Goal: Information Seeking & Learning: Learn about a topic

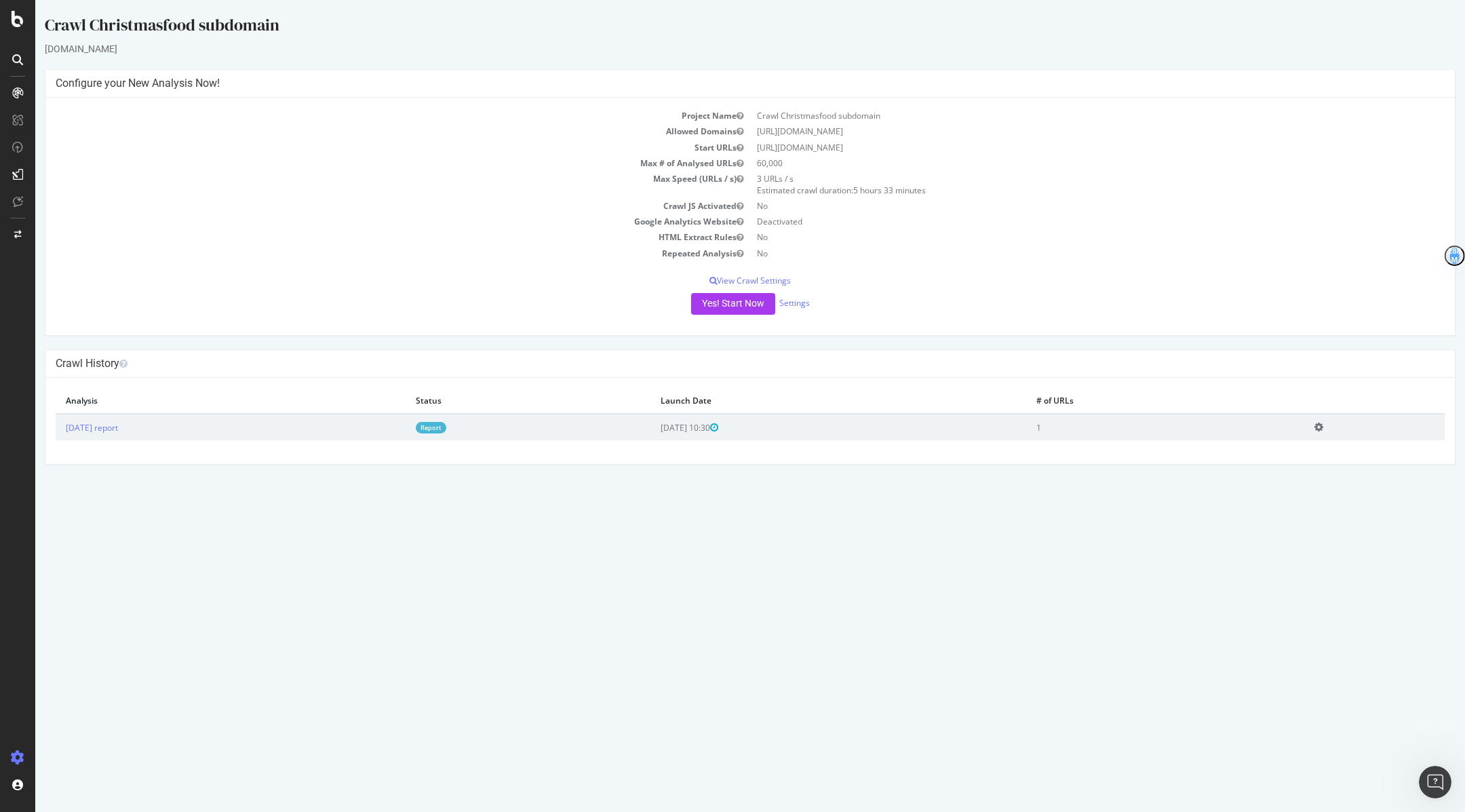
scroll to position [2020, 0]
click at [15, 31] on div at bounding box center [17, 406] width 35 height 812
click at [17, 24] on icon at bounding box center [17, 19] width 12 height 16
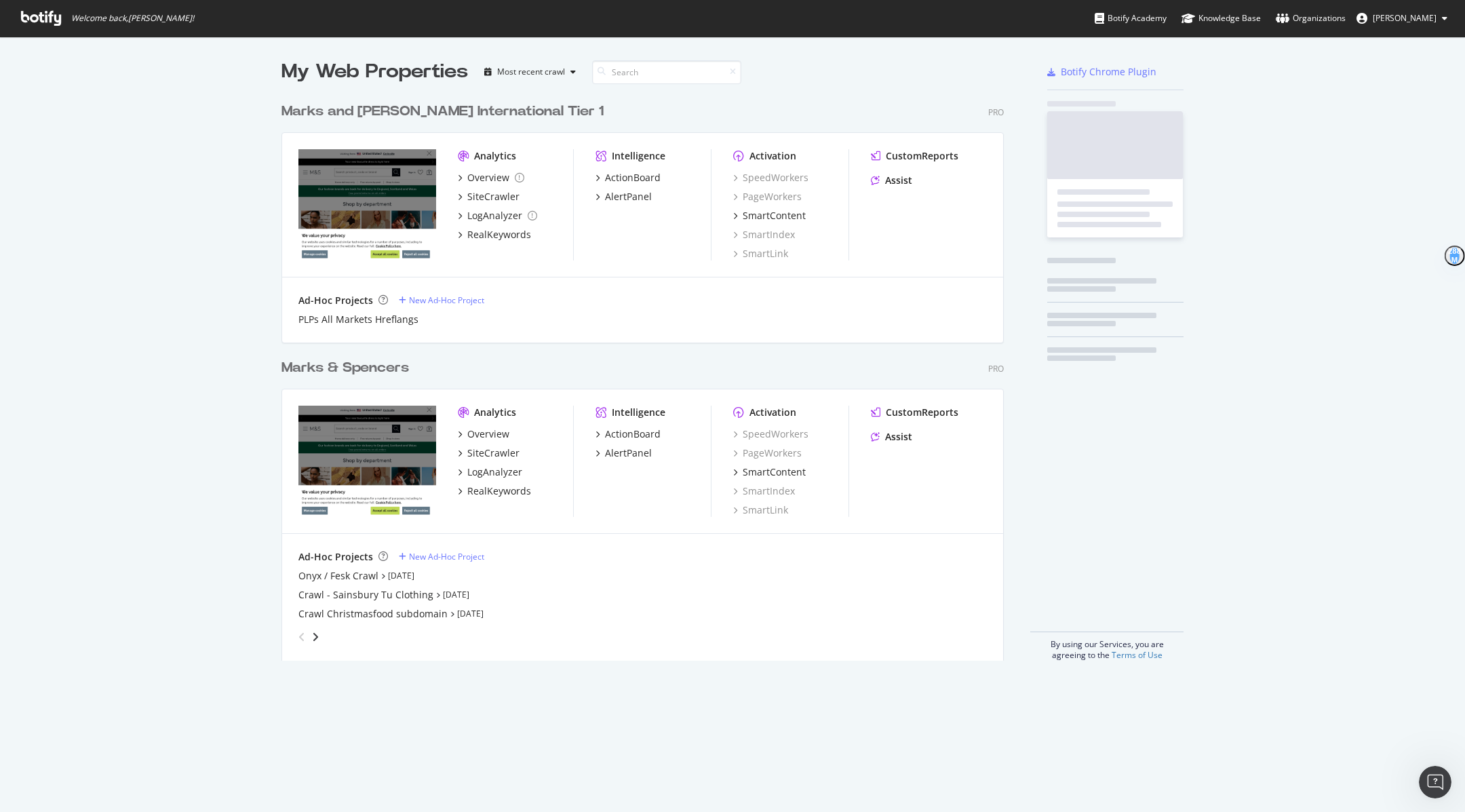
scroll to position [812, 1465]
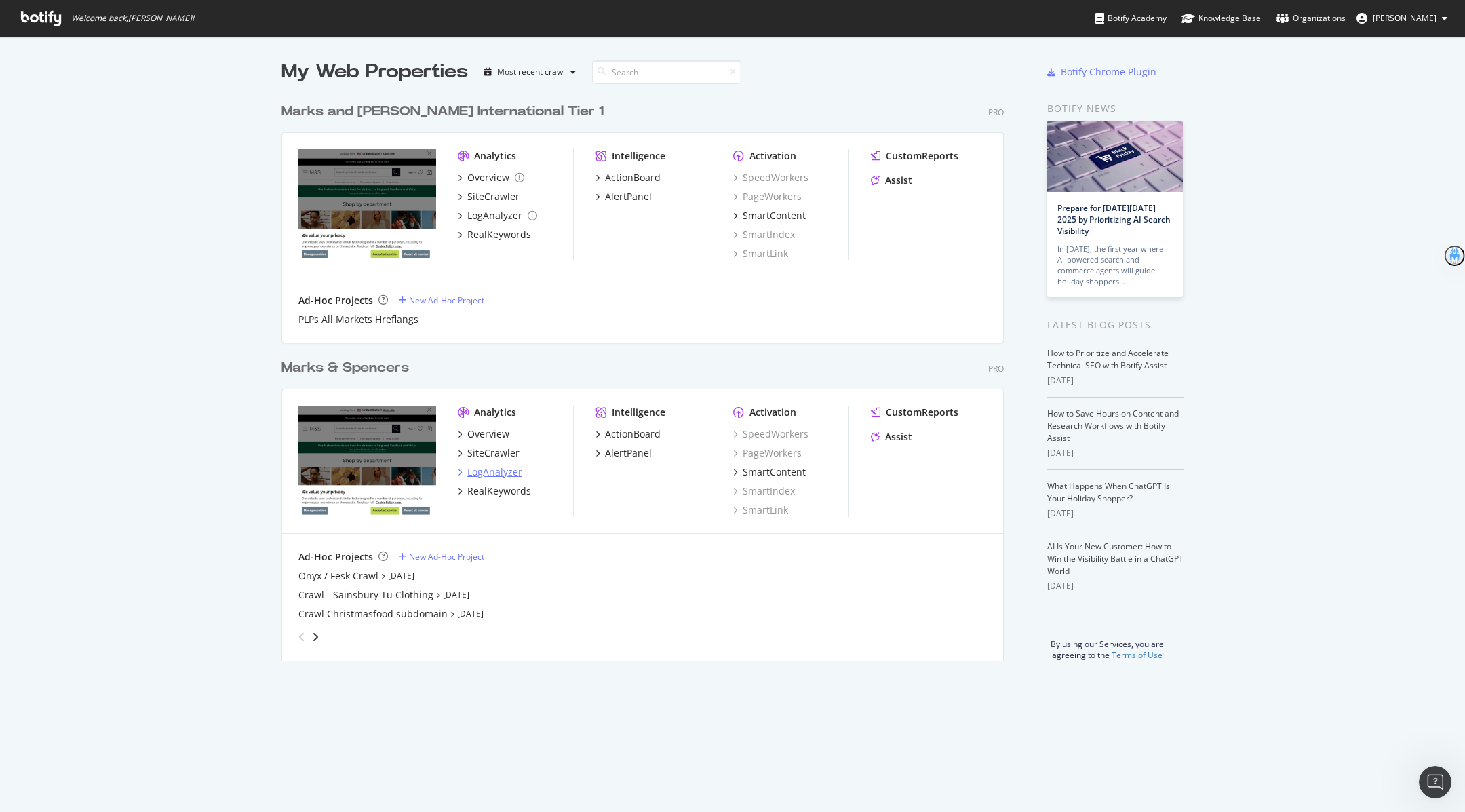
click at [475, 474] on div "LogAnalyzer" at bounding box center [495, 472] width 55 height 14
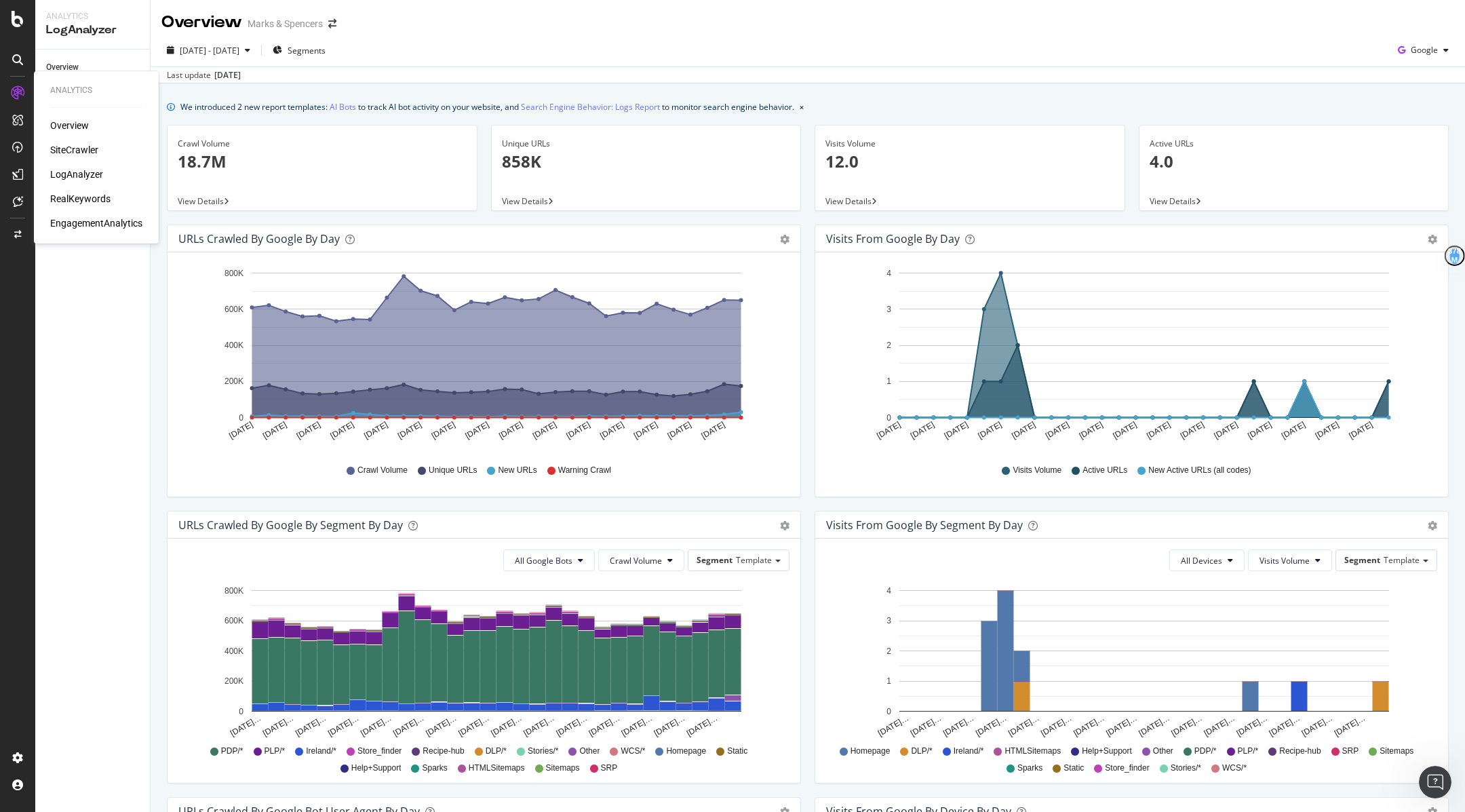
click at [78, 148] on div "SiteCrawler" at bounding box center [74, 149] width 48 height 14
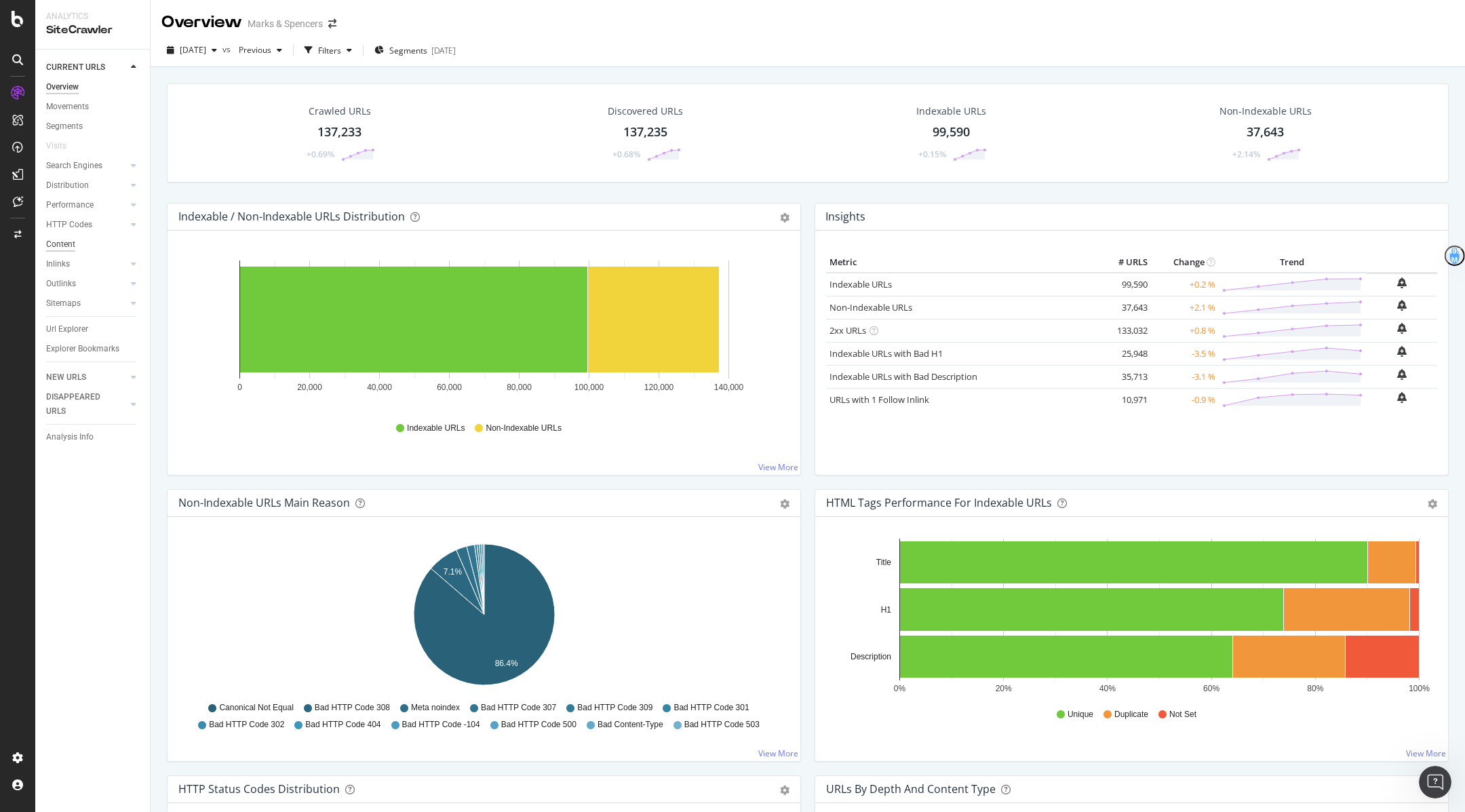
click at [63, 245] on div "Content" at bounding box center [61, 245] width 29 height 15
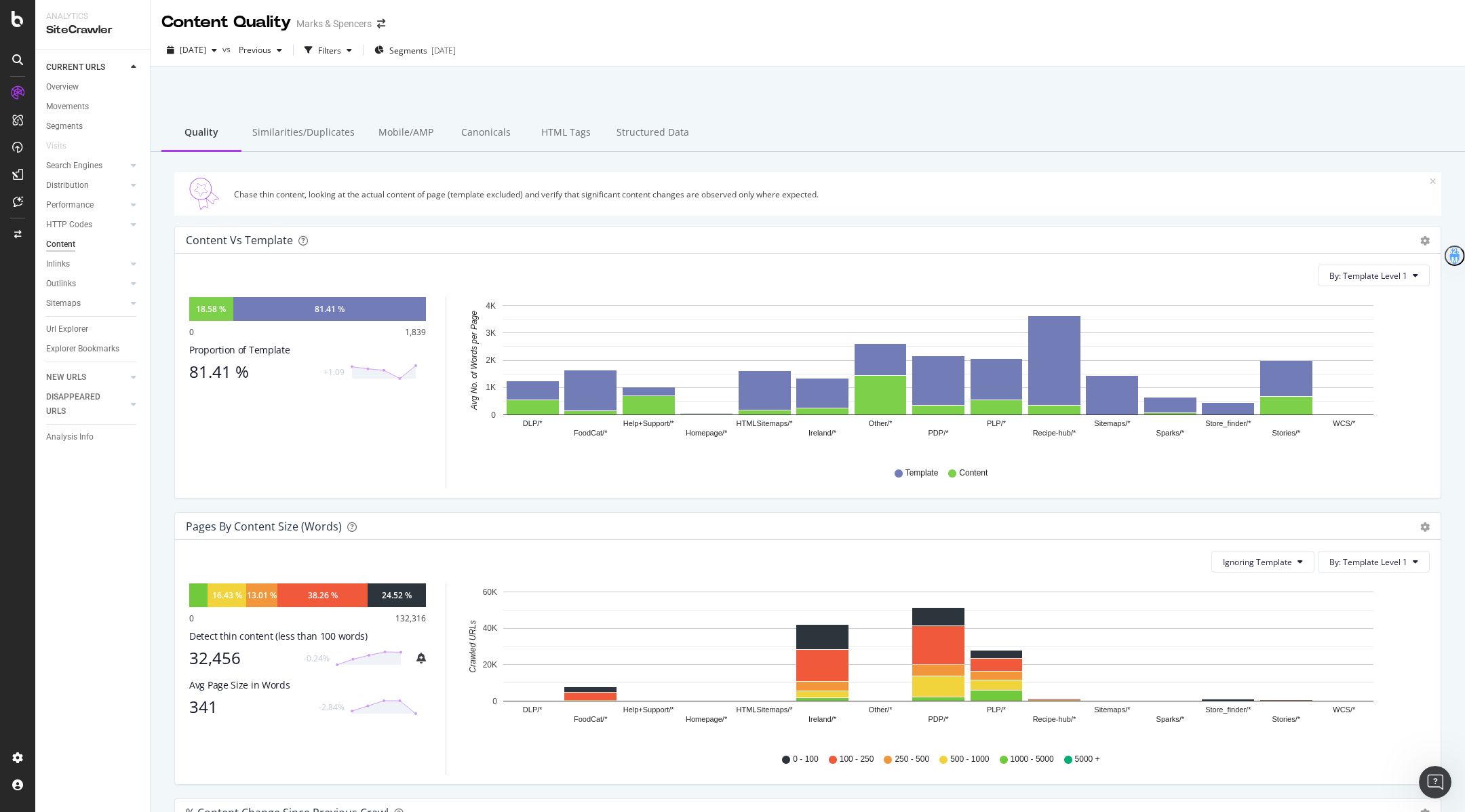
click at [68, 296] on div "Sitemaps" at bounding box center [98, 304] width 104 height 20
click at [67, 305] on div "Sitemaps" at bounding box center [64, 304] width 35 height 15
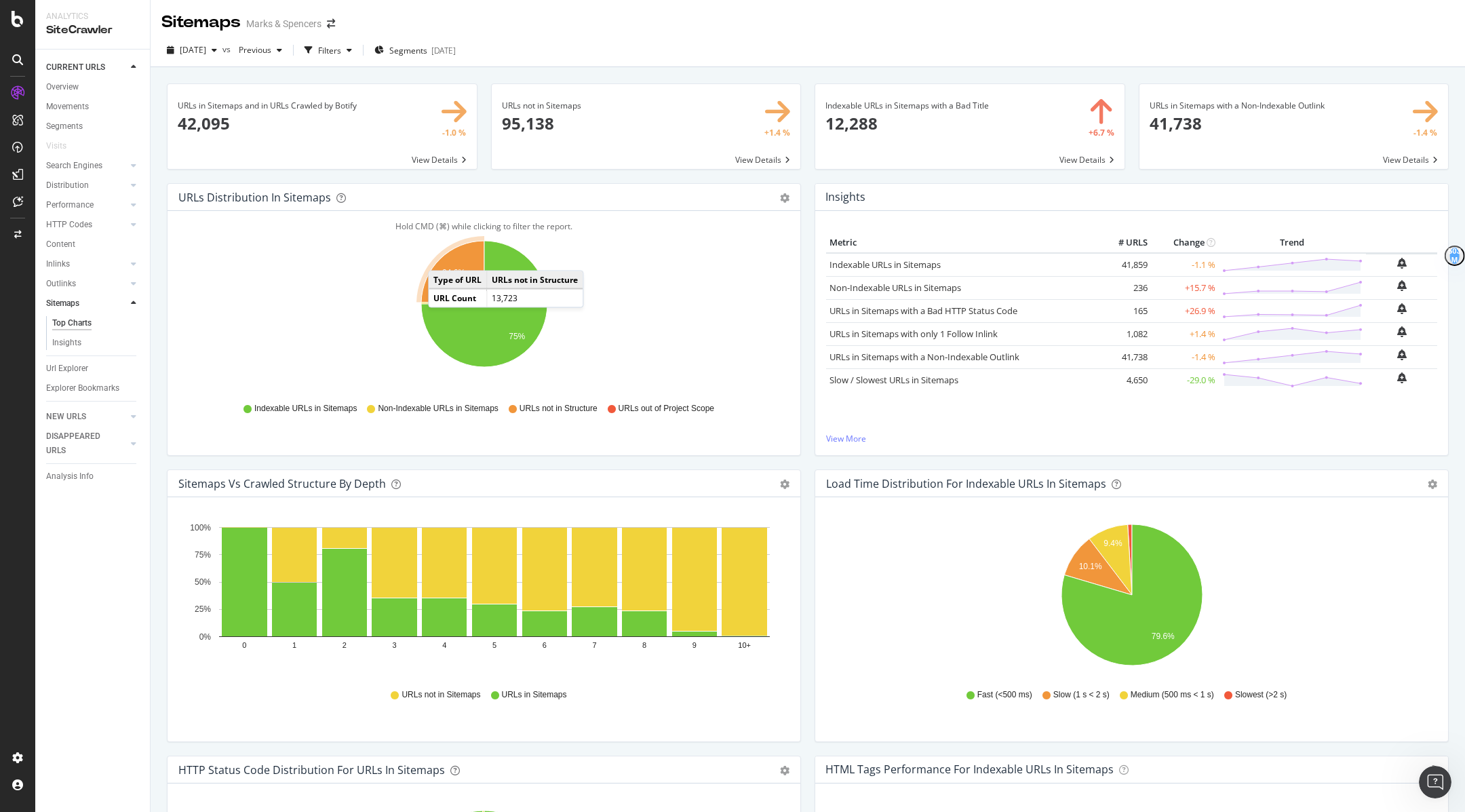
click at [442, 256] on icon "A chart." at bounding box center [452, 272] width 63 height 63
click at [465, 270] on text "24.6%" at bounding box center [453, 273] width 23 height 9
click at [633, 119] on span at bounding box center [647, 126] width 309 height 85
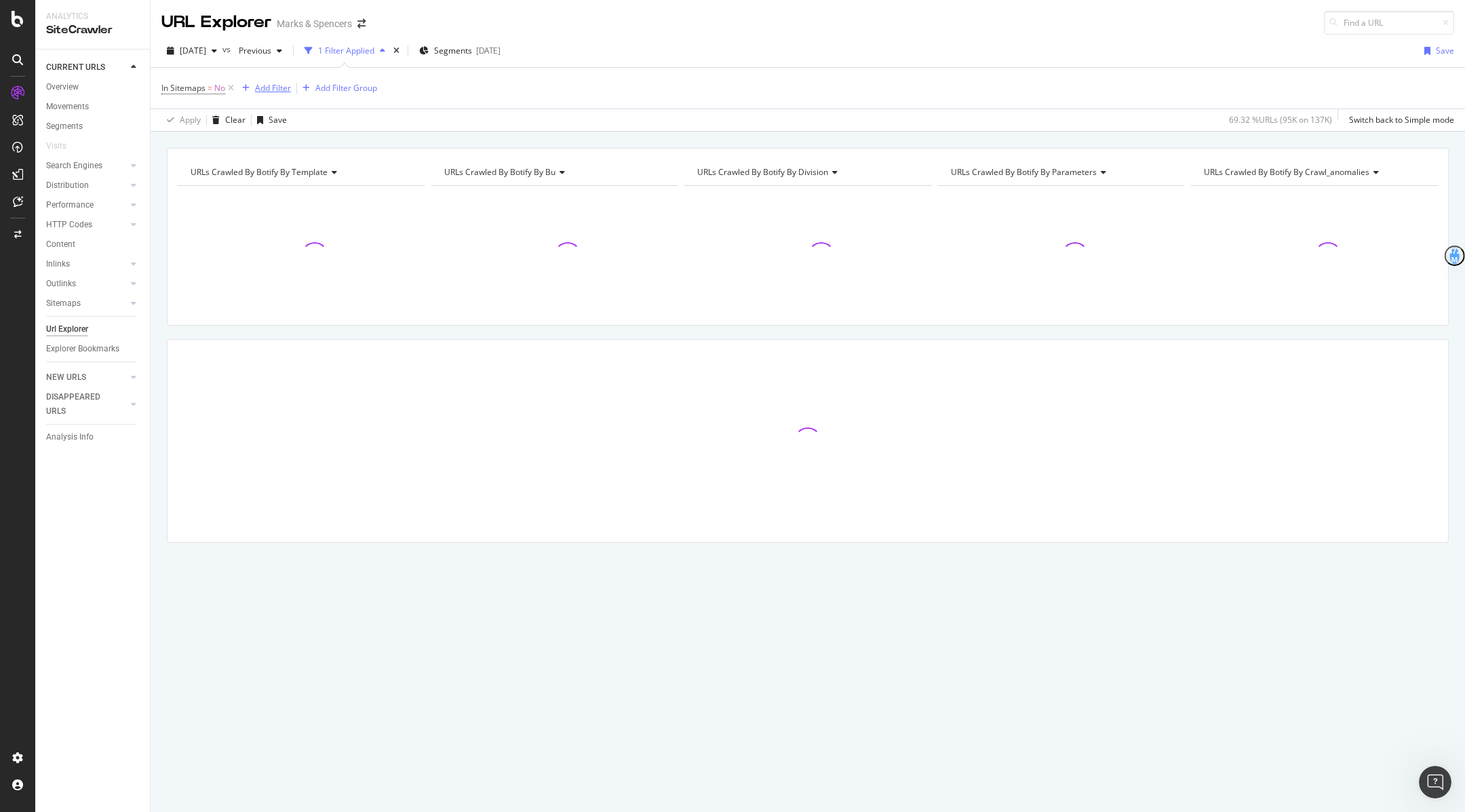
click at [269, 89] on div "Add Filter" at bounding box center [273, 87] width 36 height 12
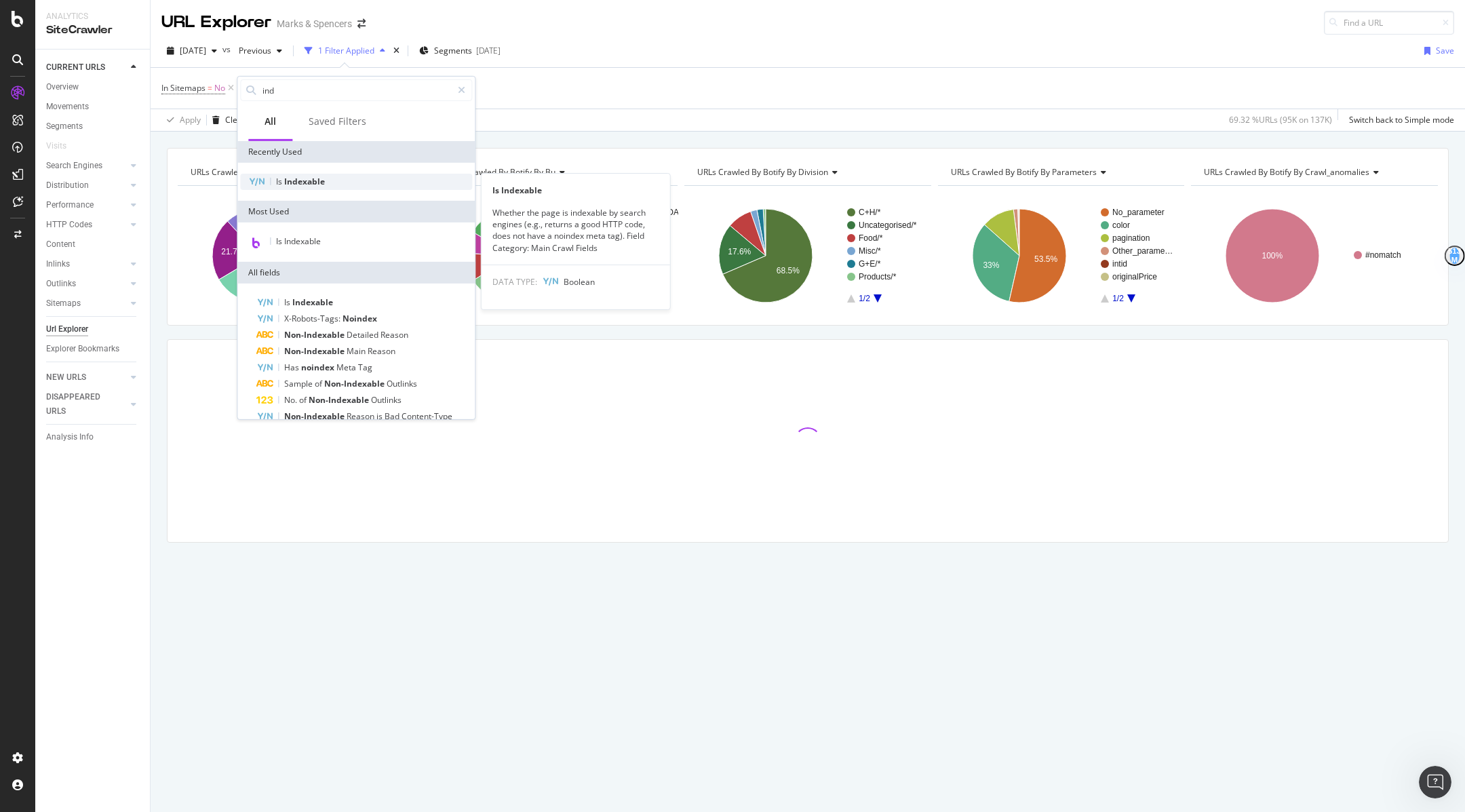
type input "ind"
click at [324, 178] on span "Indexable" at bounding box center [305, 181] width 41 height 12
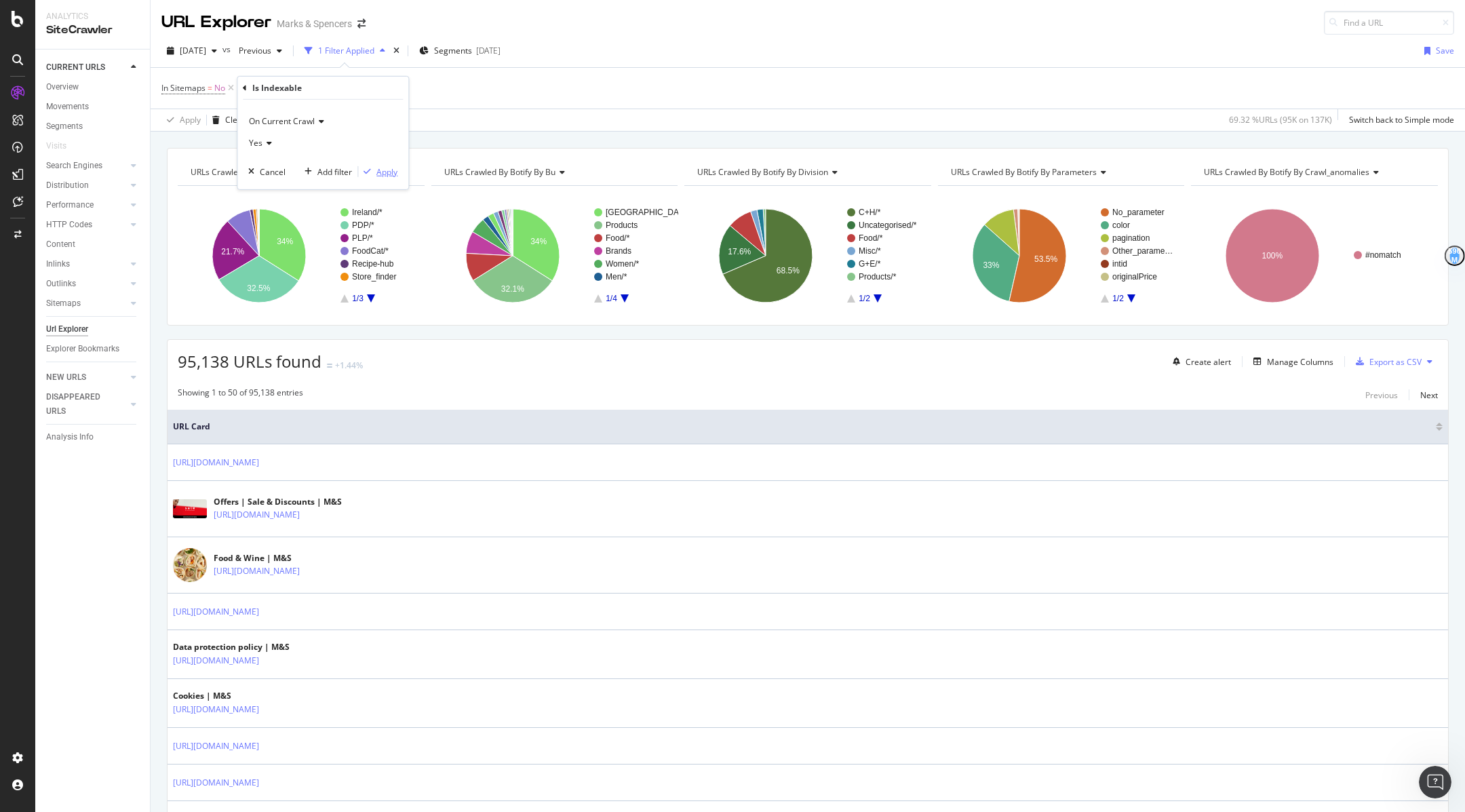
click at [373, 165] on button "Apply" at bounding box center [377, 171] width 39 height 14
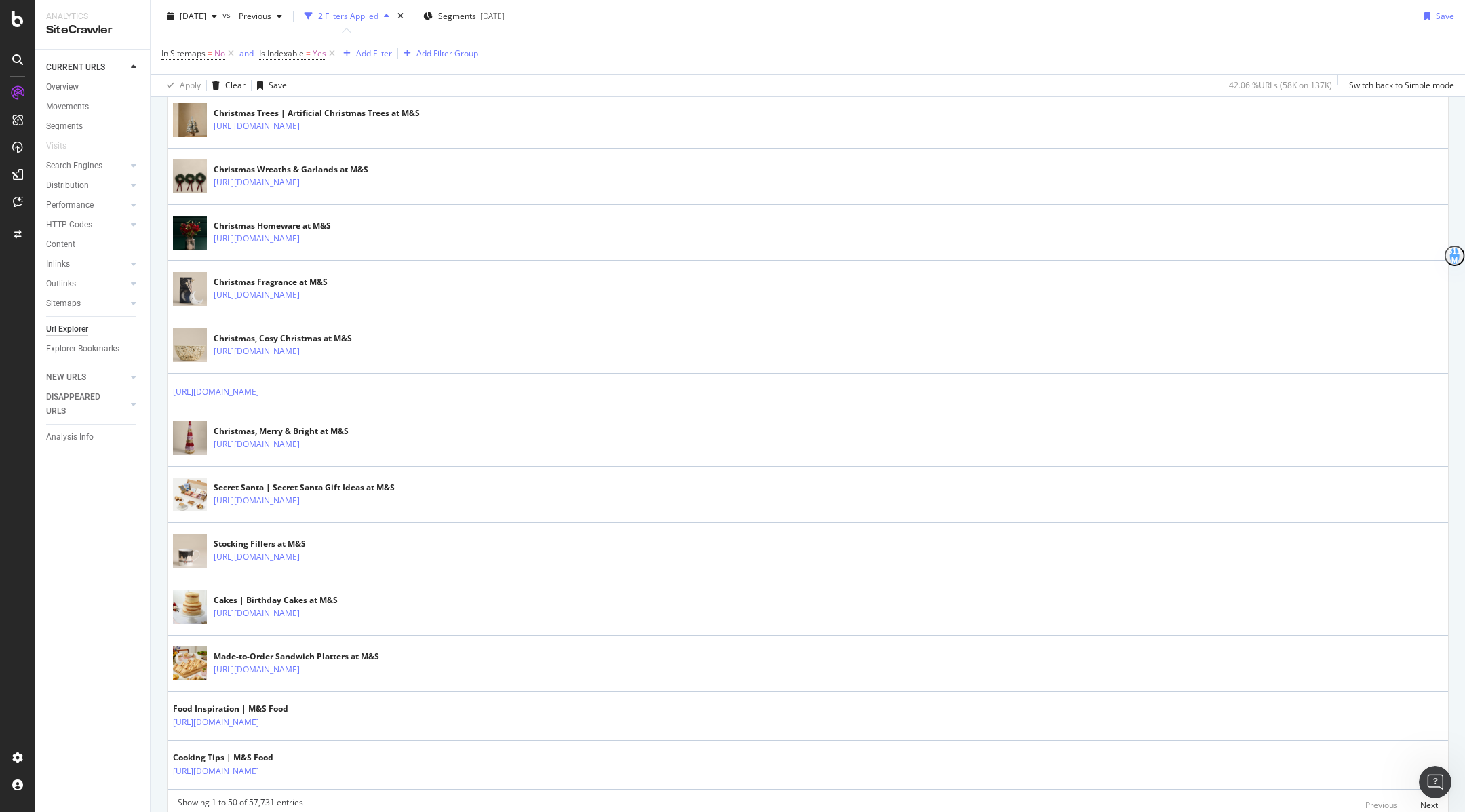
scroll to position [2343, 0]
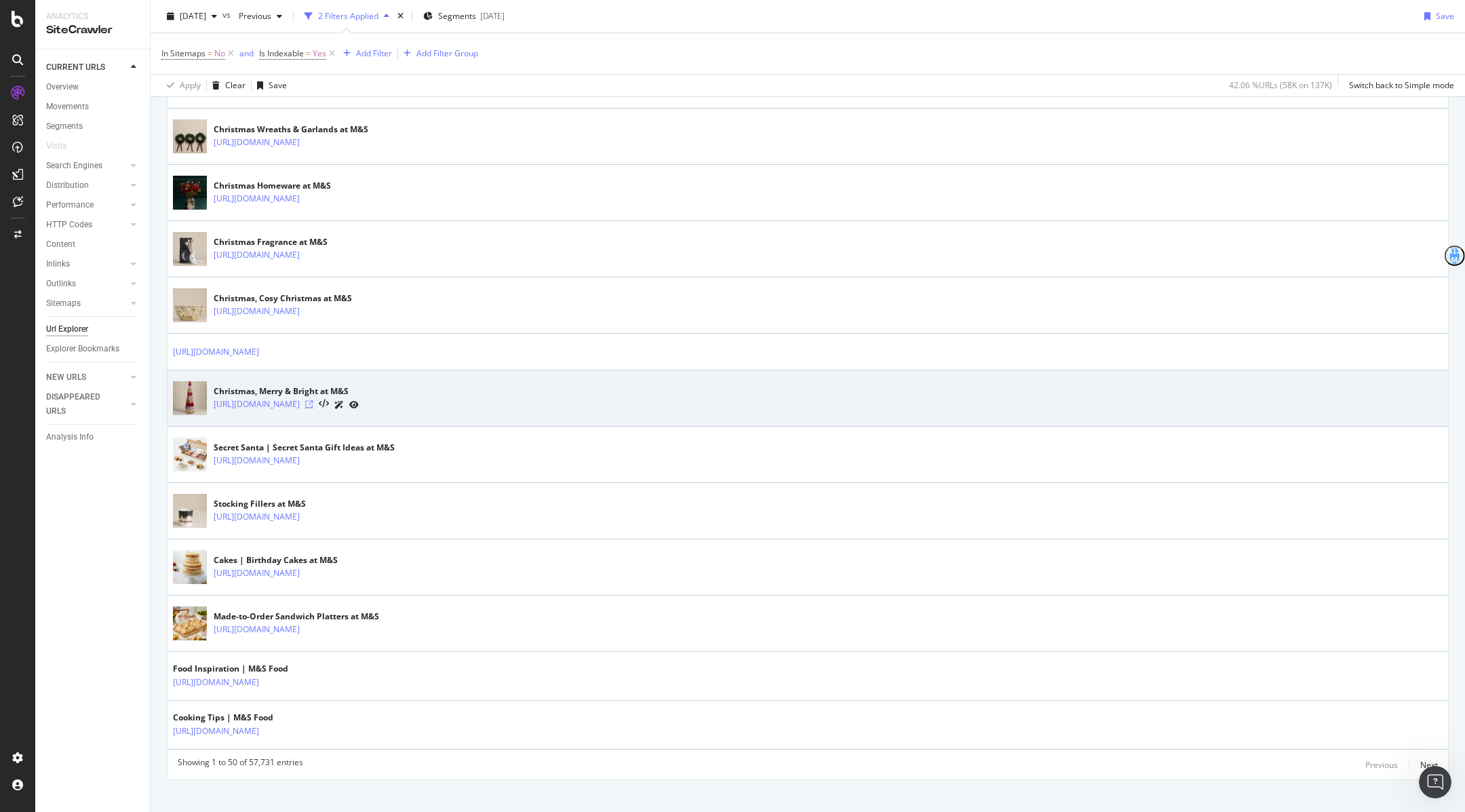
click at [314, 400] on icon at bounding box center [309, 404] width 8 height 8
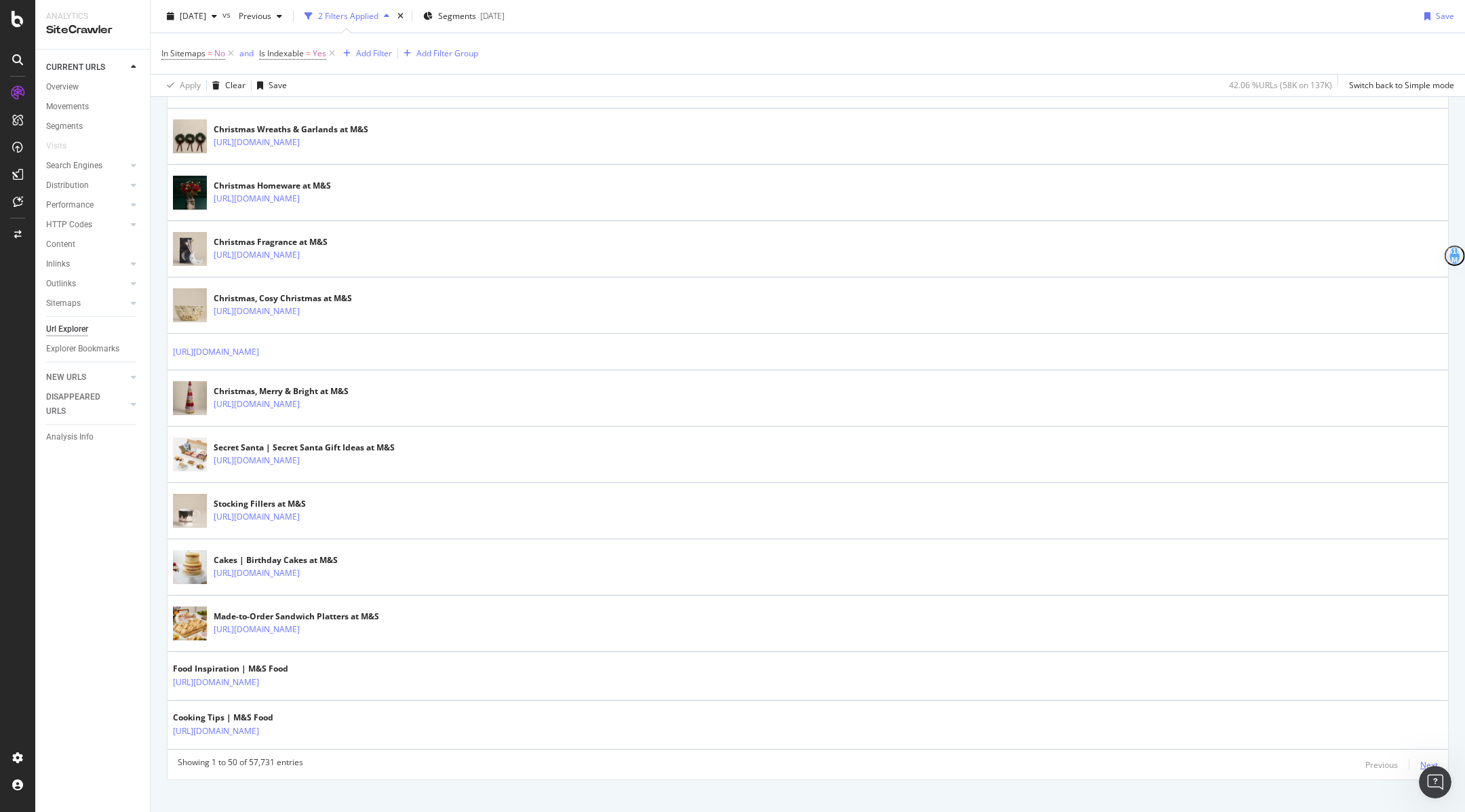
click at [1435, 759] on div "Next" at bounding box center [1429, 765] width 17 height 12
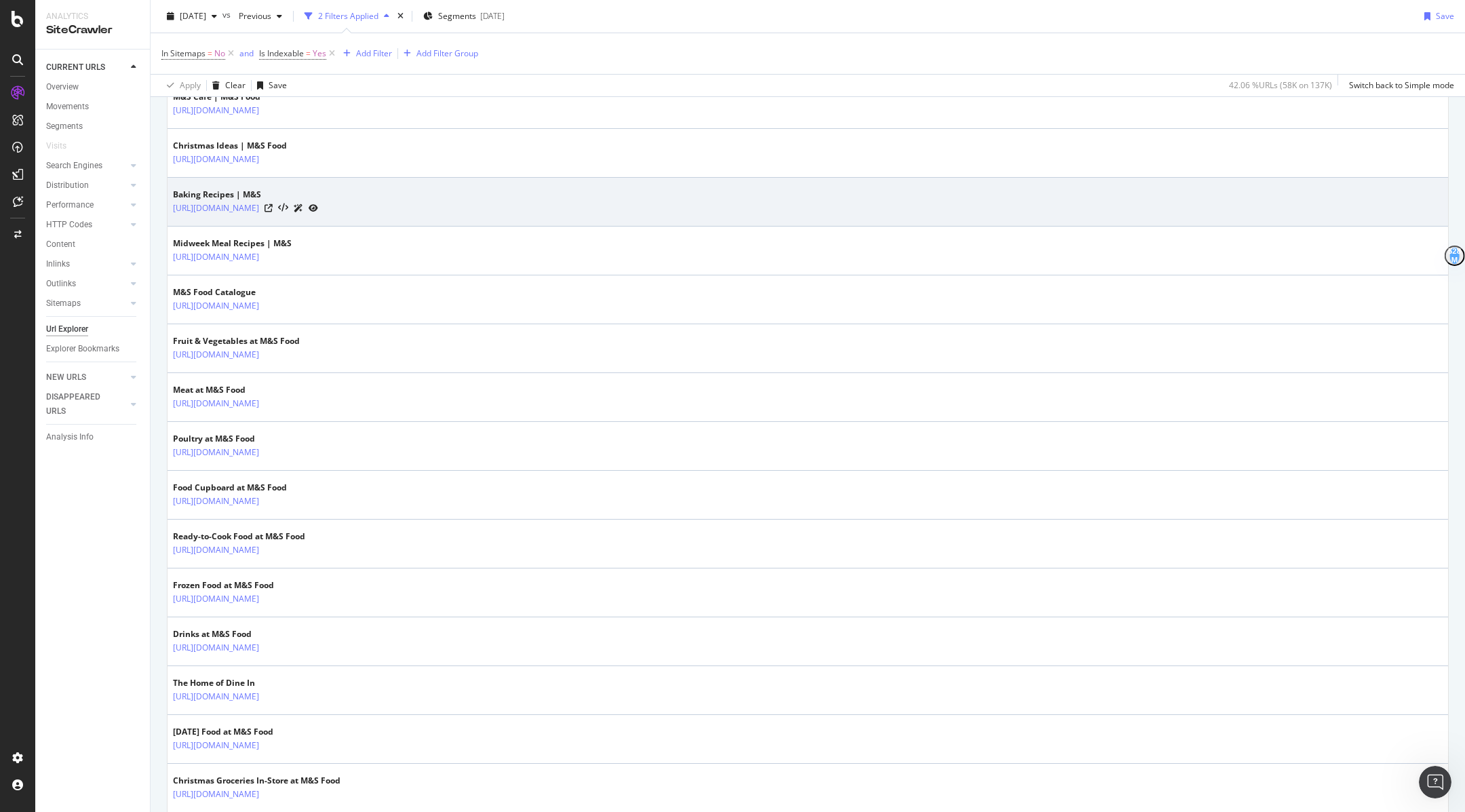
scroll to position [1063, 0]
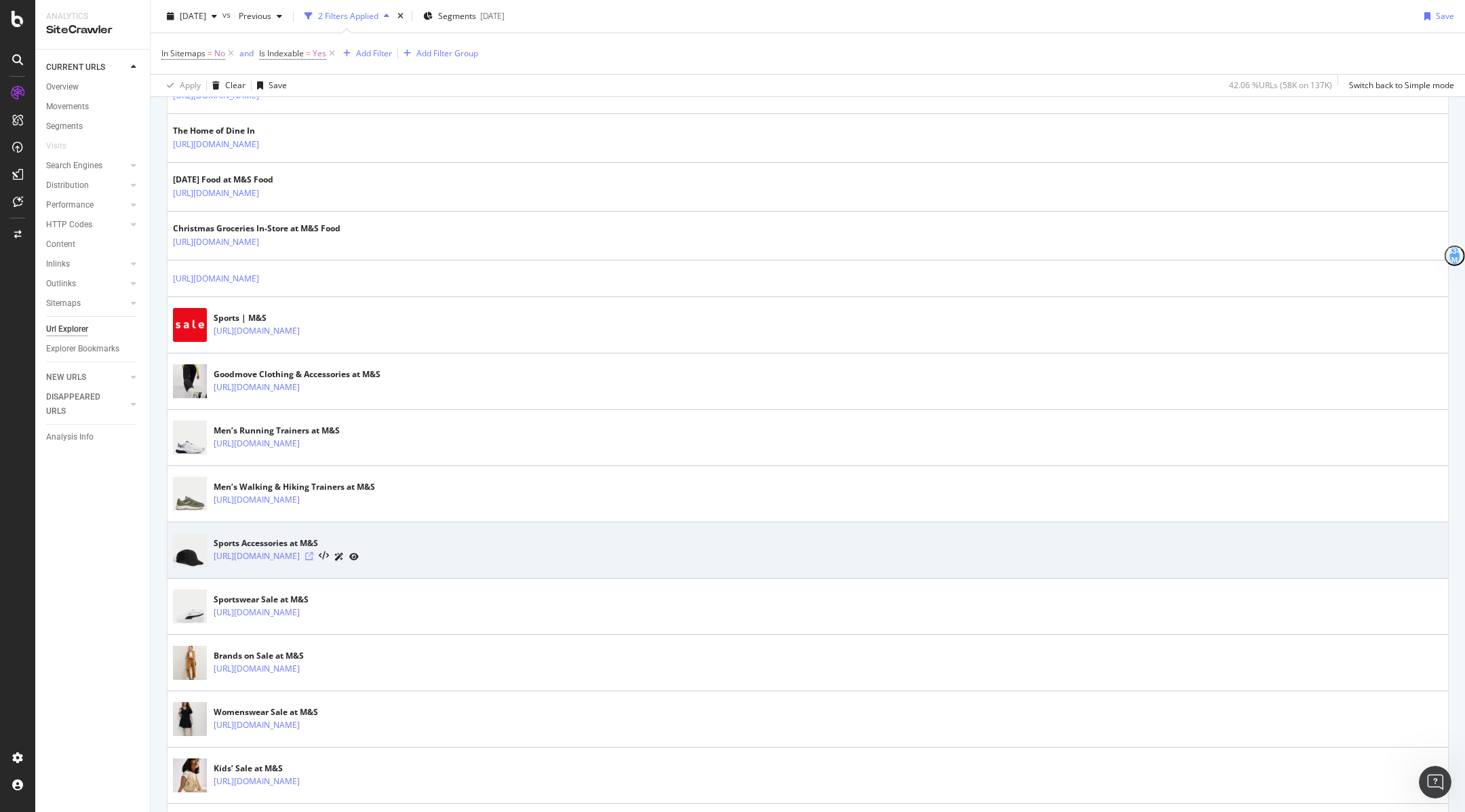
click at [314, 552] on icon at bounding box center [309, 556] width 8 height 8
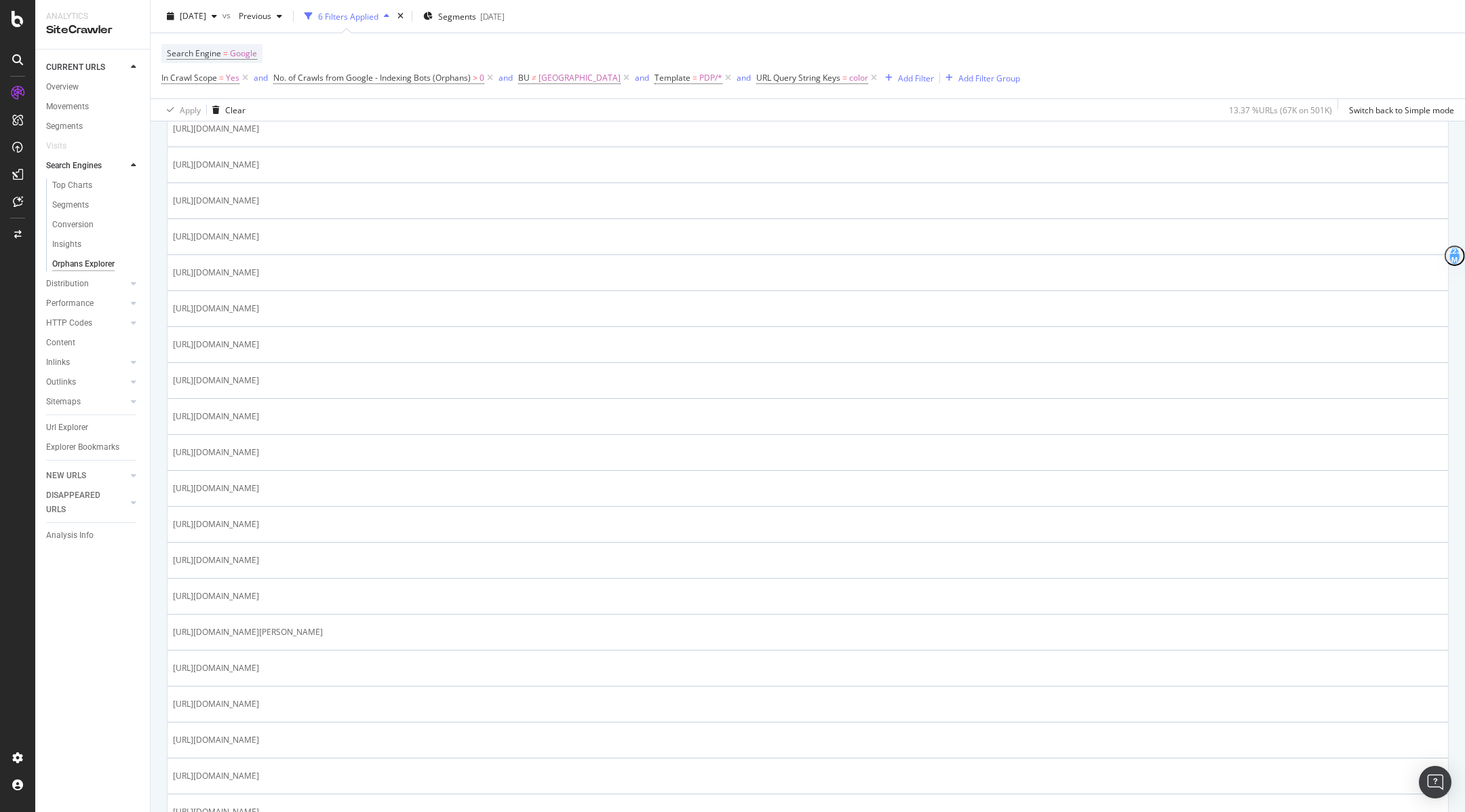
scroll to position [827, 0]
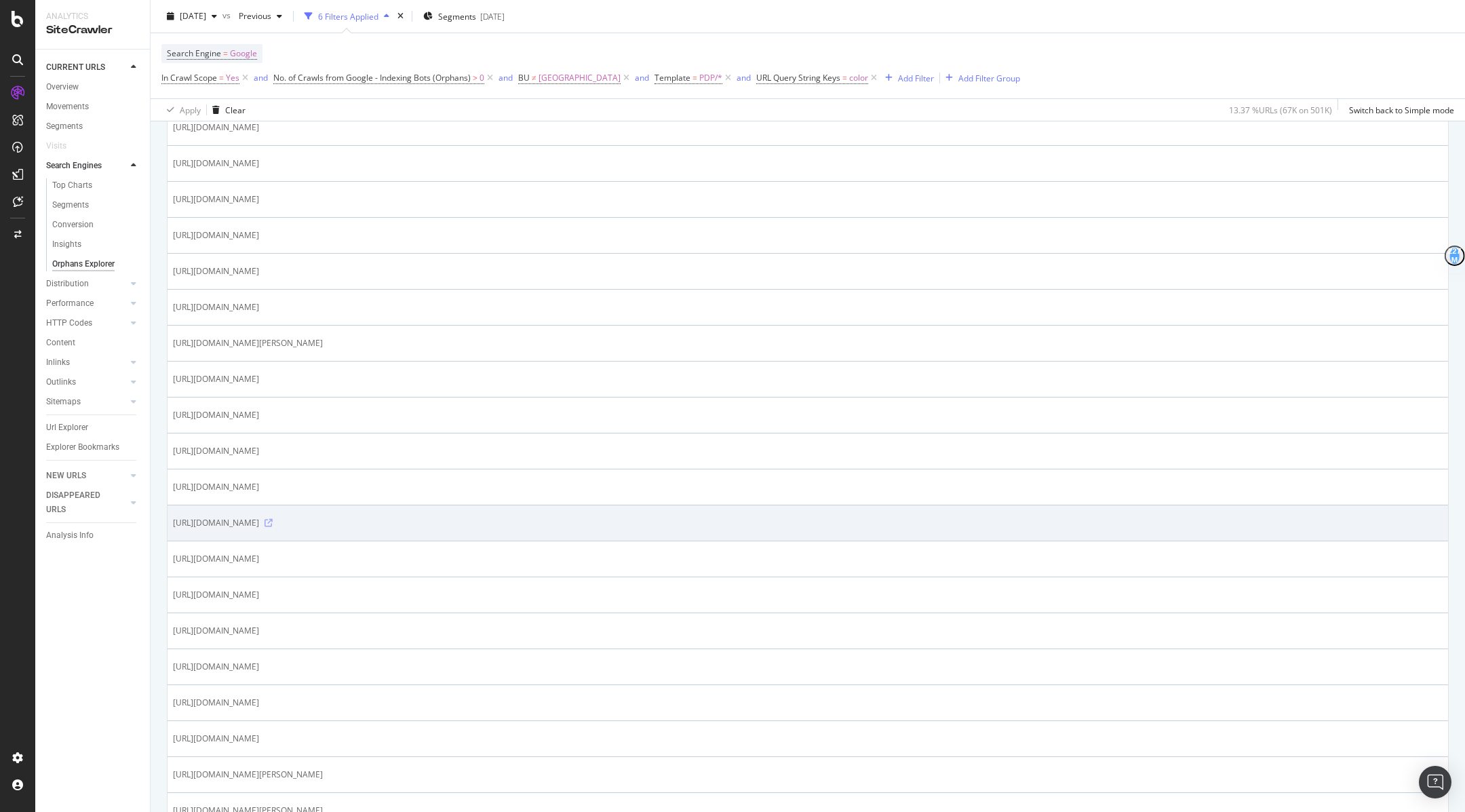
click at [273, 527] on icon at bounding box center [268, 523] width 8 height 8
